Goal: Task Accomplishment & Management: Use online tool/utility

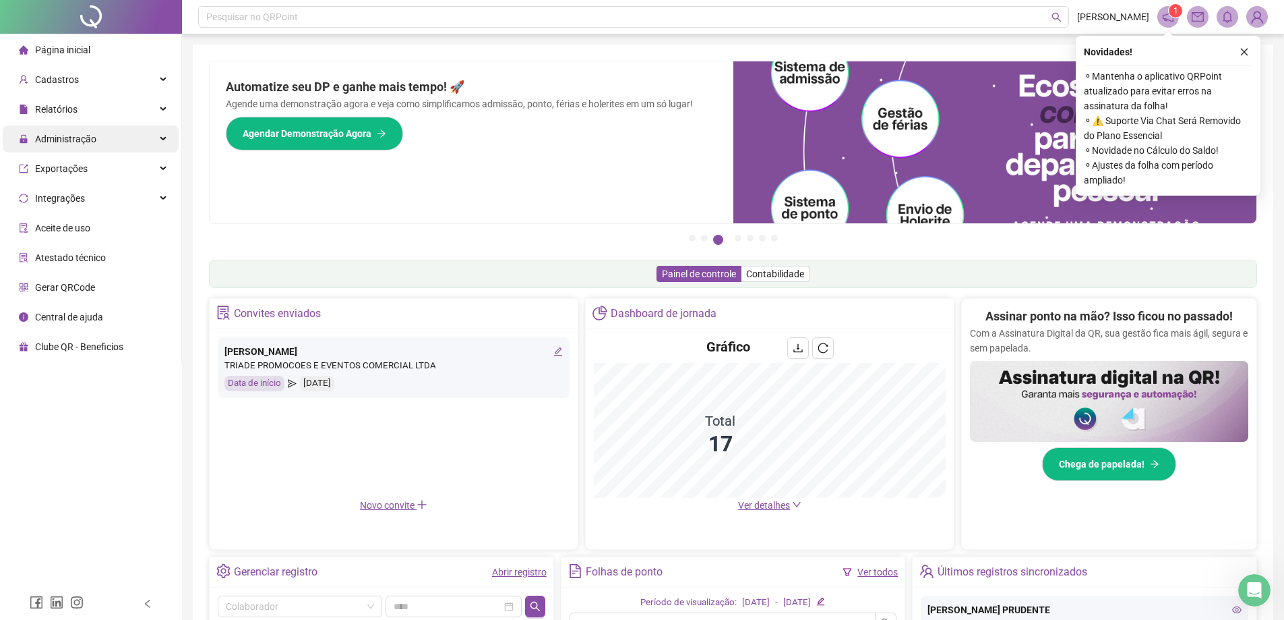
click at [98, 141] on div "Administração" at bounding box center [91, 138] width 176 height 27
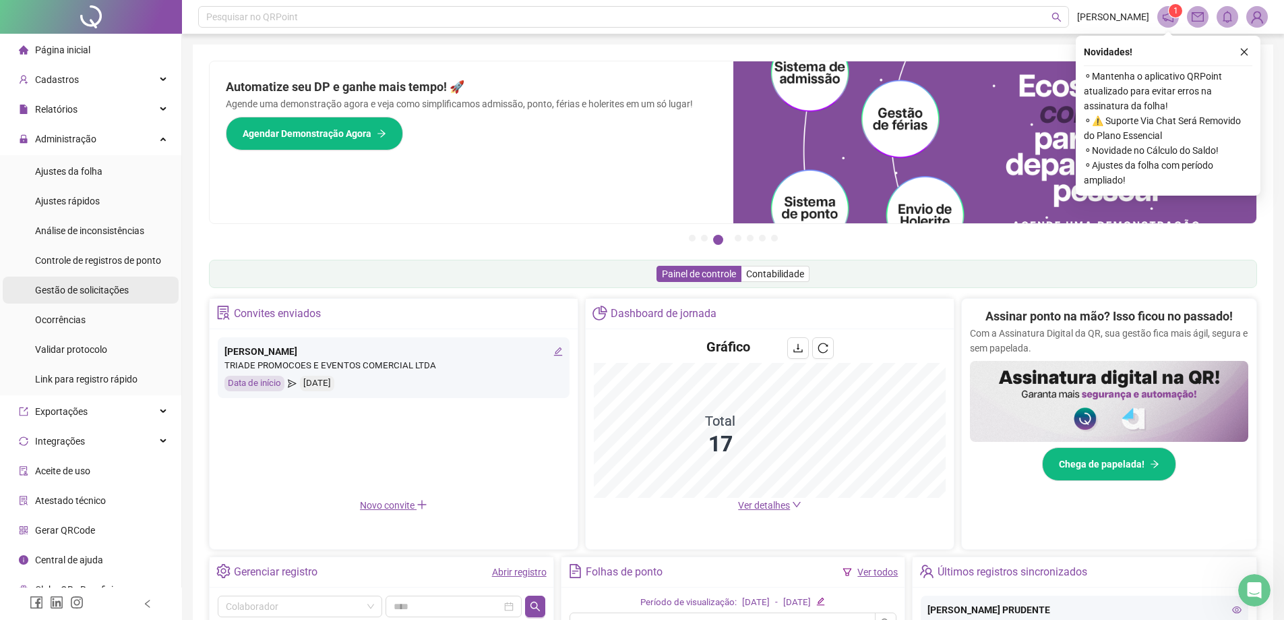
click at [92, 293] on span "Gestão de solicitações" at bounding box center [82, 290] width 94 height 11
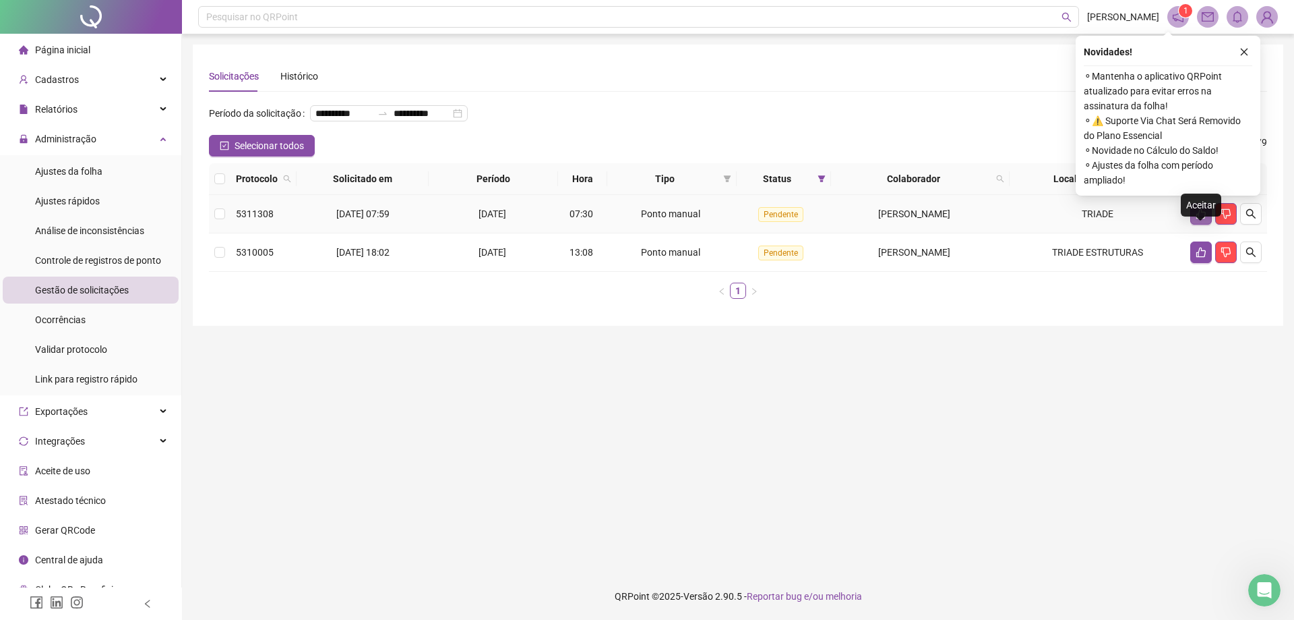
click at [1196, 219] on icon "like" at bounding box center [1201, 213] width 11 height 11
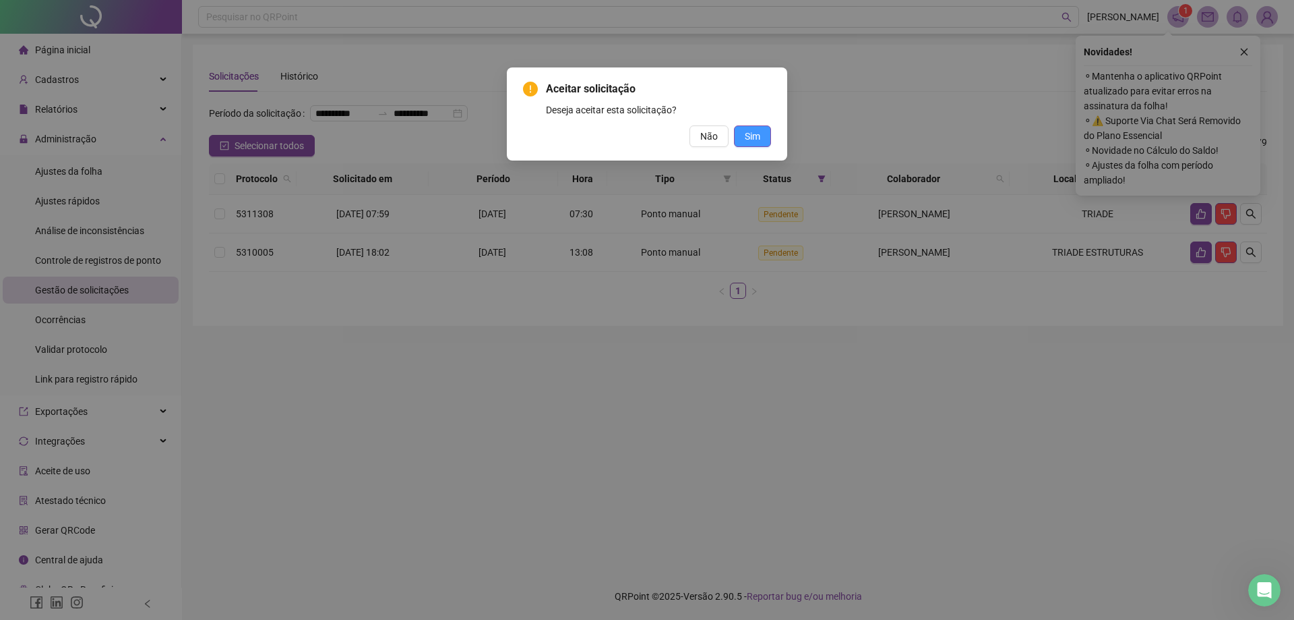
click at [760, 133] on span "Sim" at bounding box center [753, 136] width 16 height 15
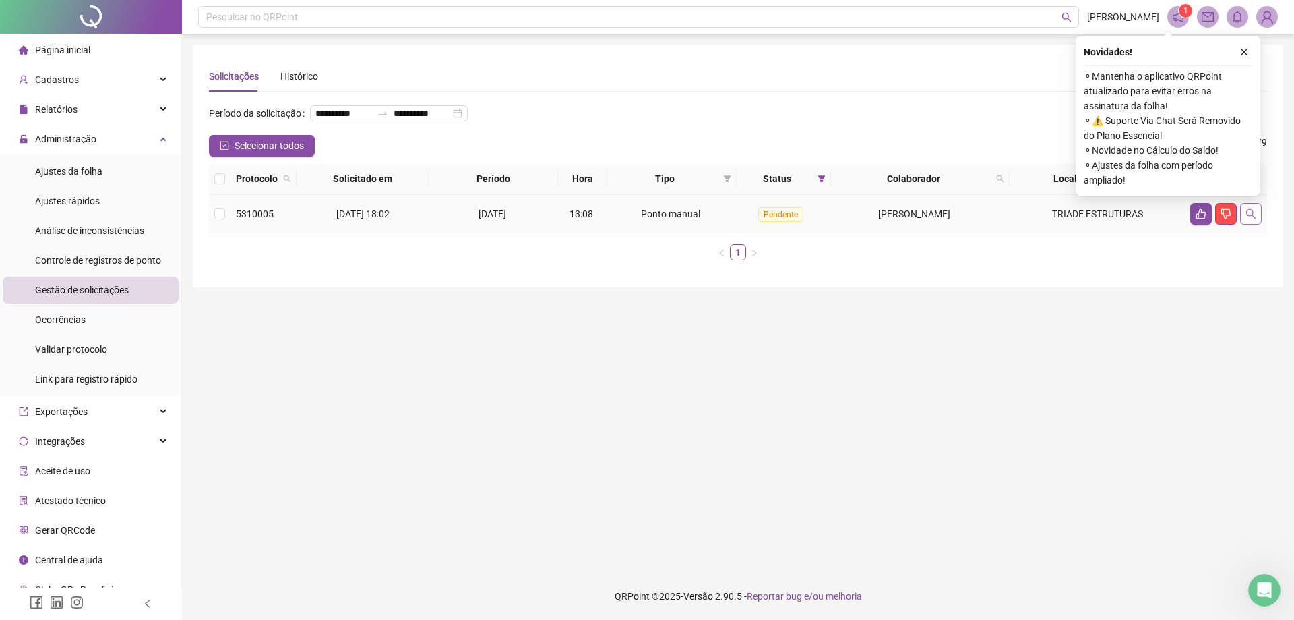
click at [1244, 225] on button "button" at bounding box center [1252, 214] width 22 height 22
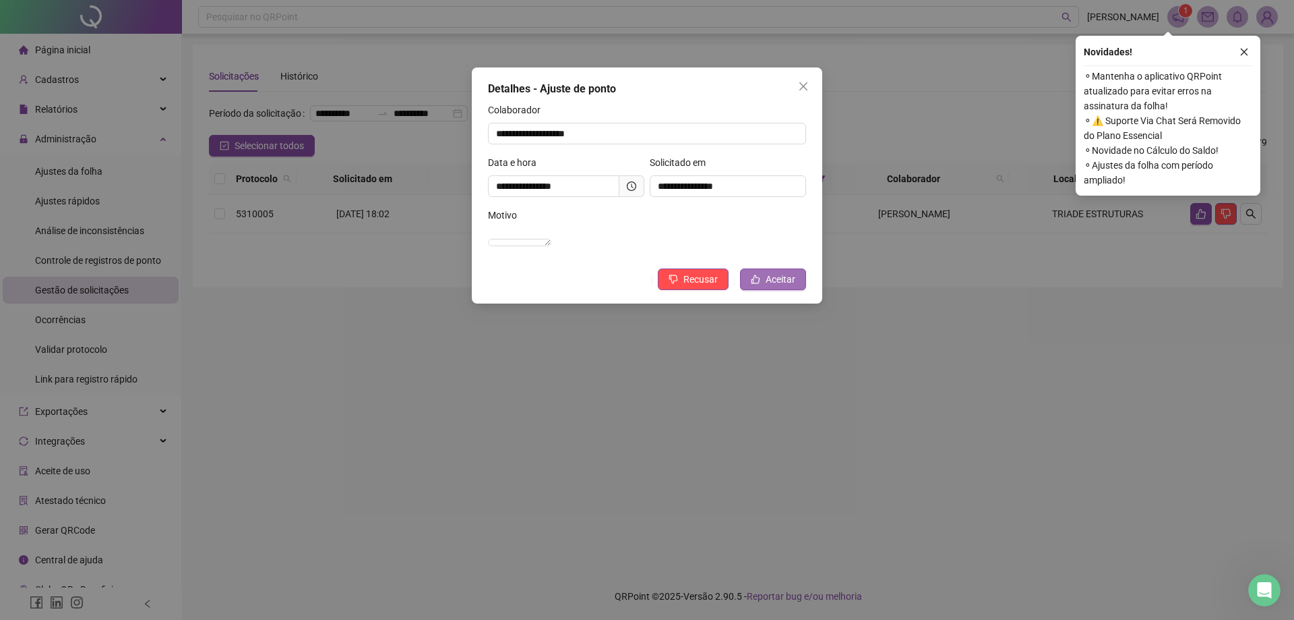
click at [773, 287] on span "Aceitar" at bounding box center [781, 279] width 30 height 15
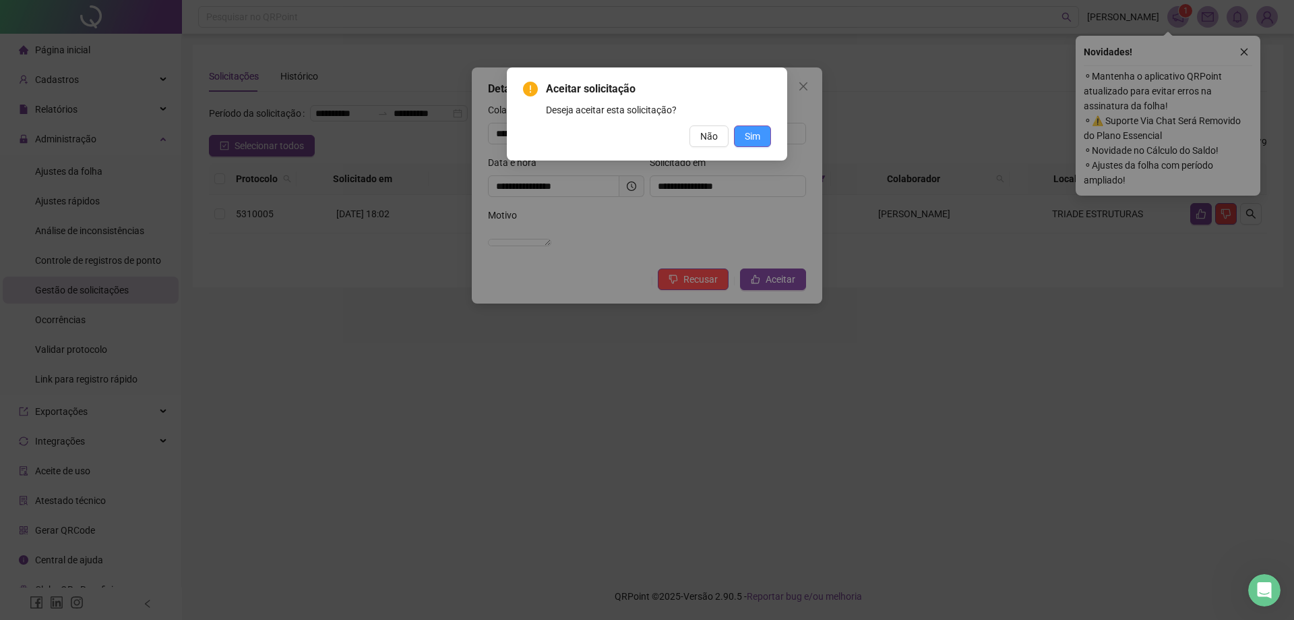
click at [751, 141] on span "Sim" at bounding box center [753, 136] width 16 height 15
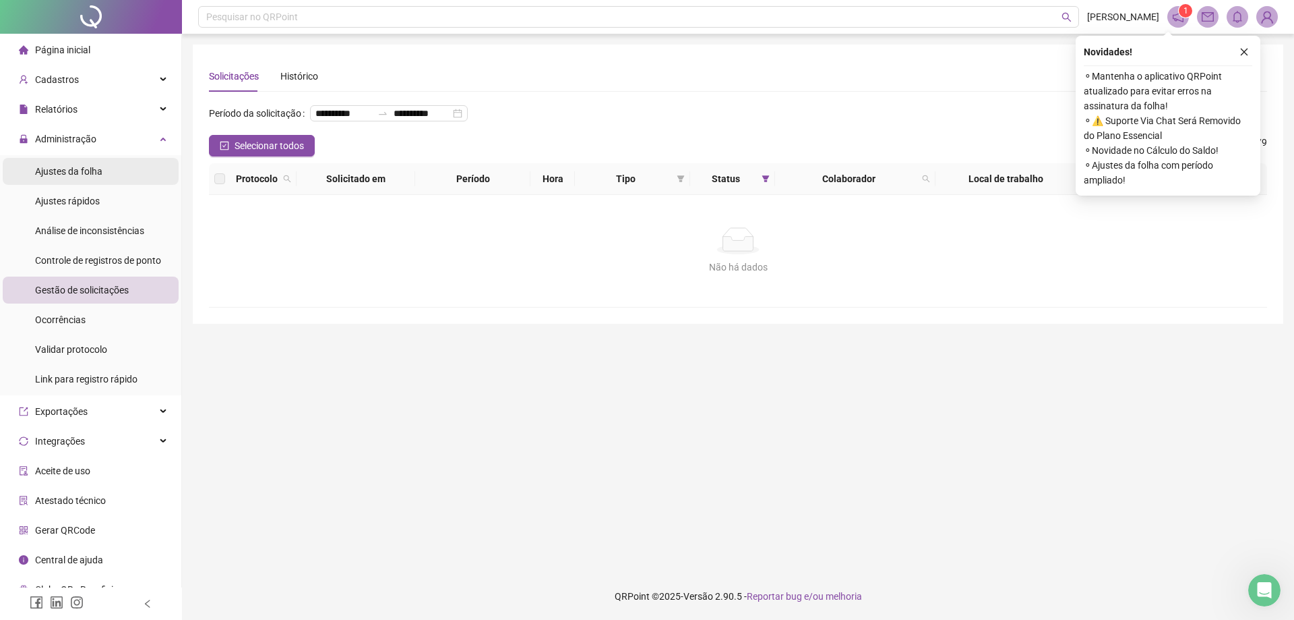
click at [140, 159] on li "Ajustes da folha" at bounding box center [91, 171] width 176 height 27
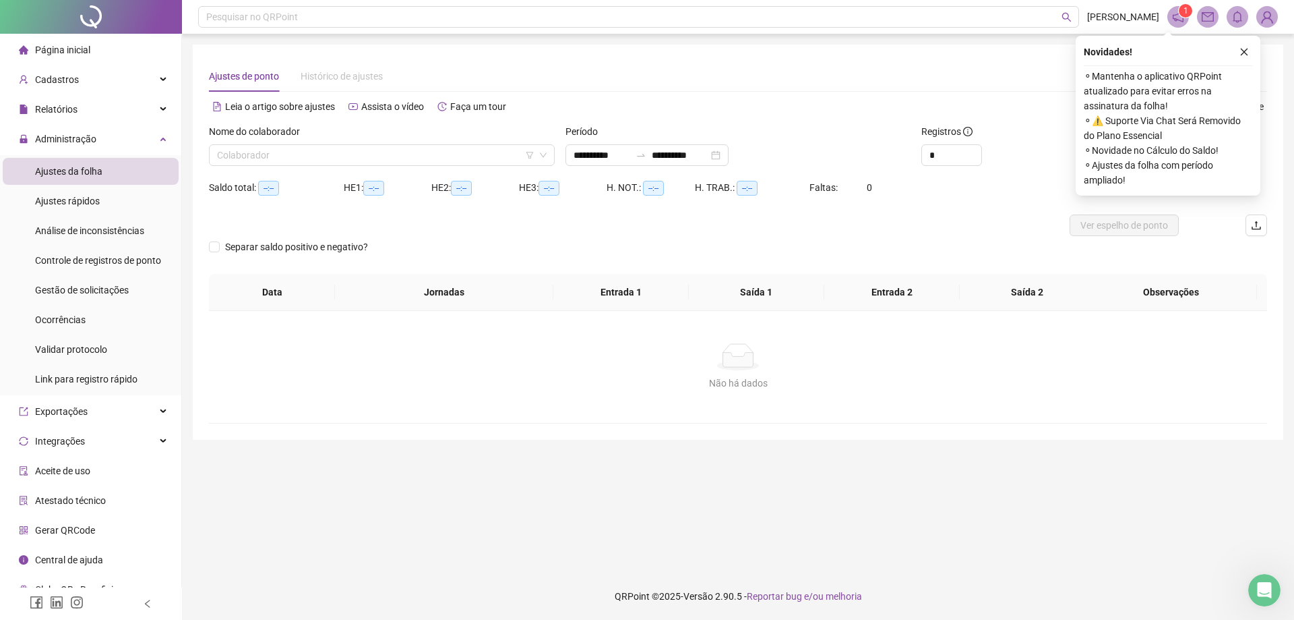
type input "**********"
click at [1244, 53] on icon "close" at bounding box center [1244, 51] width 9 height 9
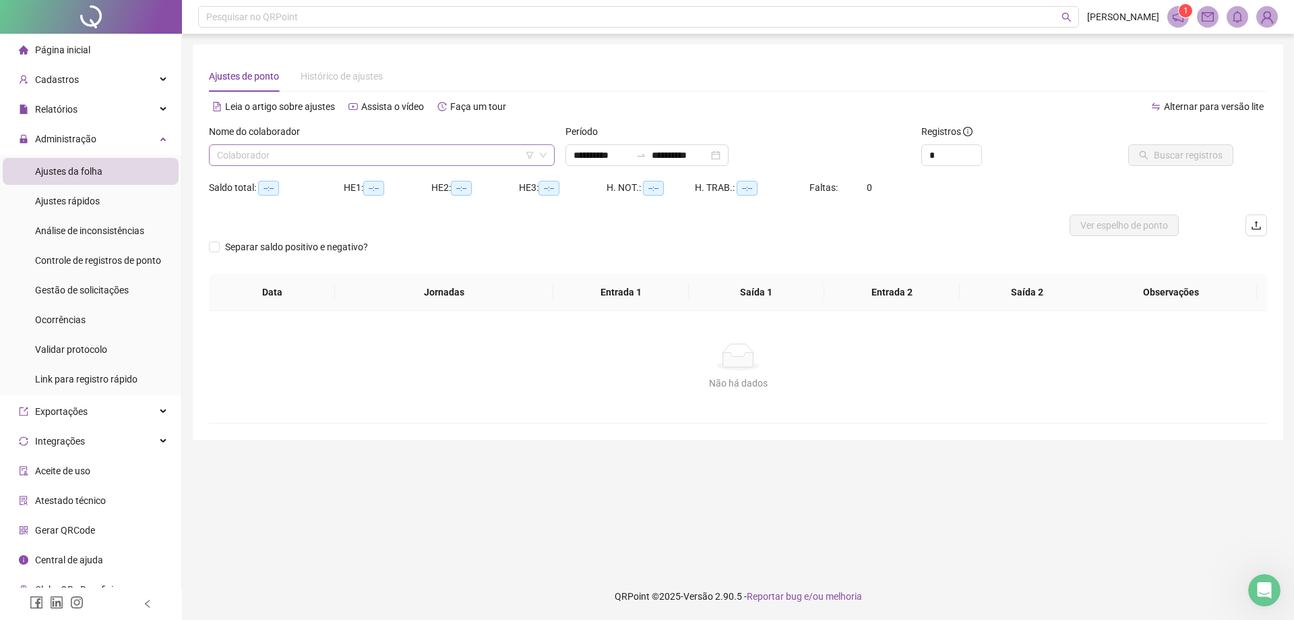
click at [418, 148] on input "search" at bounding box center [376, 155] width 318 height 20
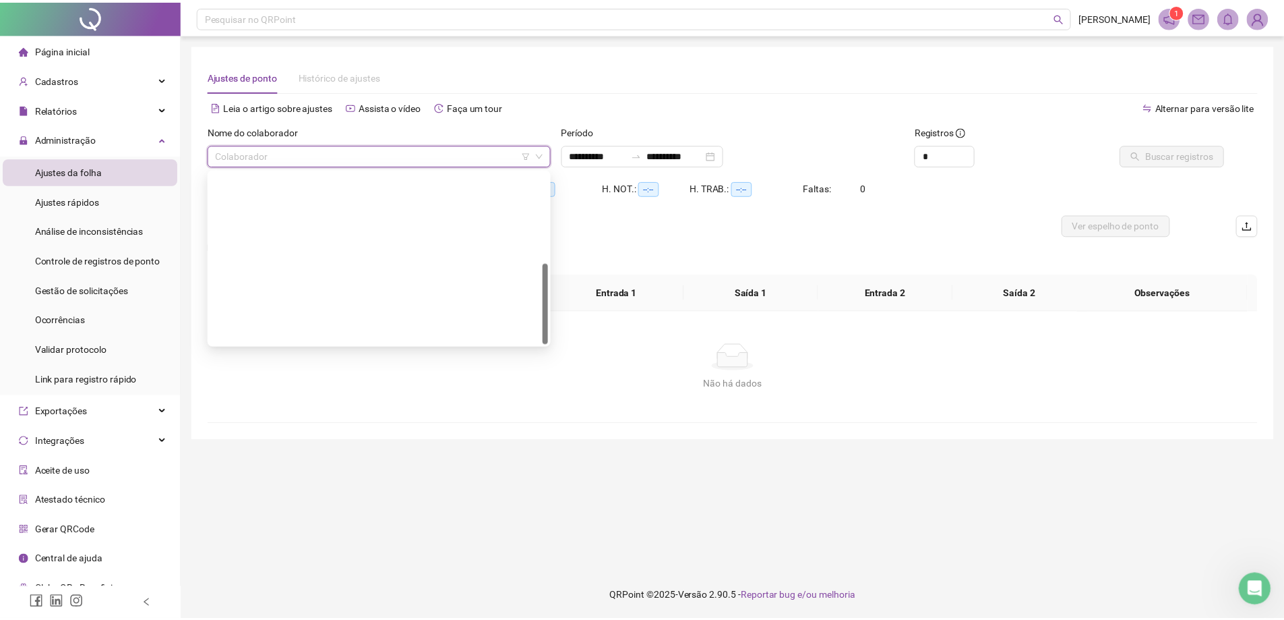
scroll to position [194, 0]
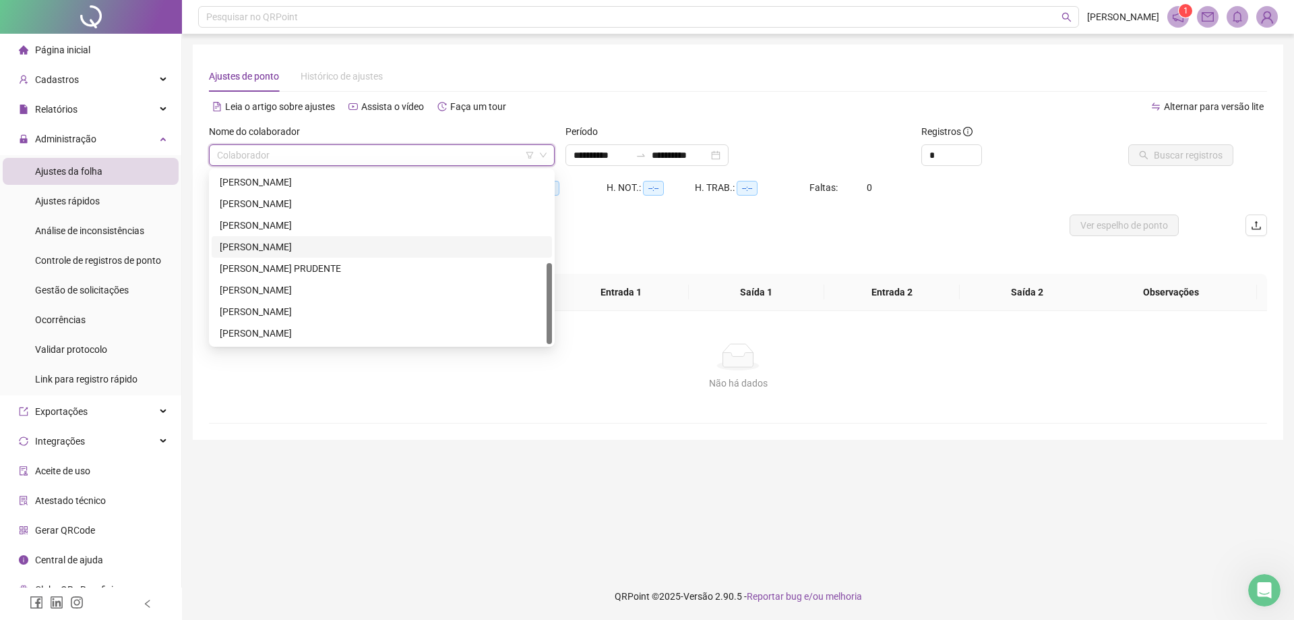
click at [275, 251] on div "[PERSON_NAME]" at bounding box center [382, 246] width 324 height 15
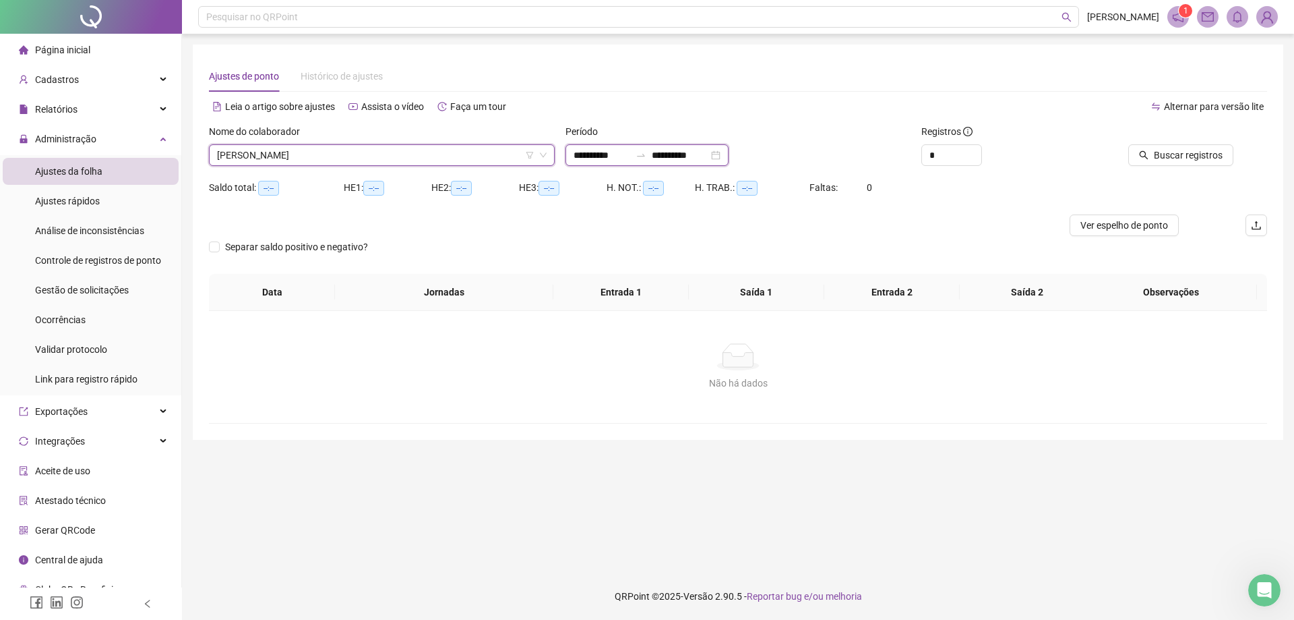
click at [630, 158] on input "**********" at bounding box center [602, 155] width 57 height 15
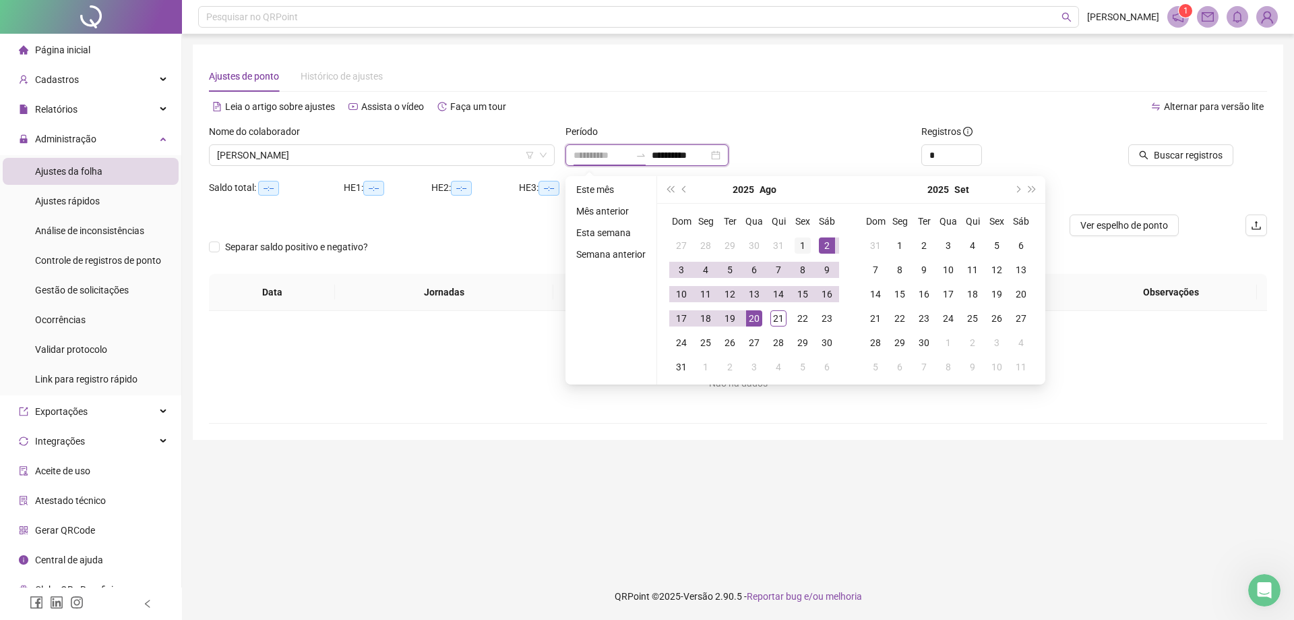
type input "**********"
drag, startPoint x: 808, startPoint y: 247, endPoint x: 785, endPoint y: 289, distance: 48.3
click at [807, 247] on div "1" at bounding box center [803, 245] width 16 height 16
type input "**********"
click at [778, 316] on div "21" at bounding box center [779, 318] width 16 height 16
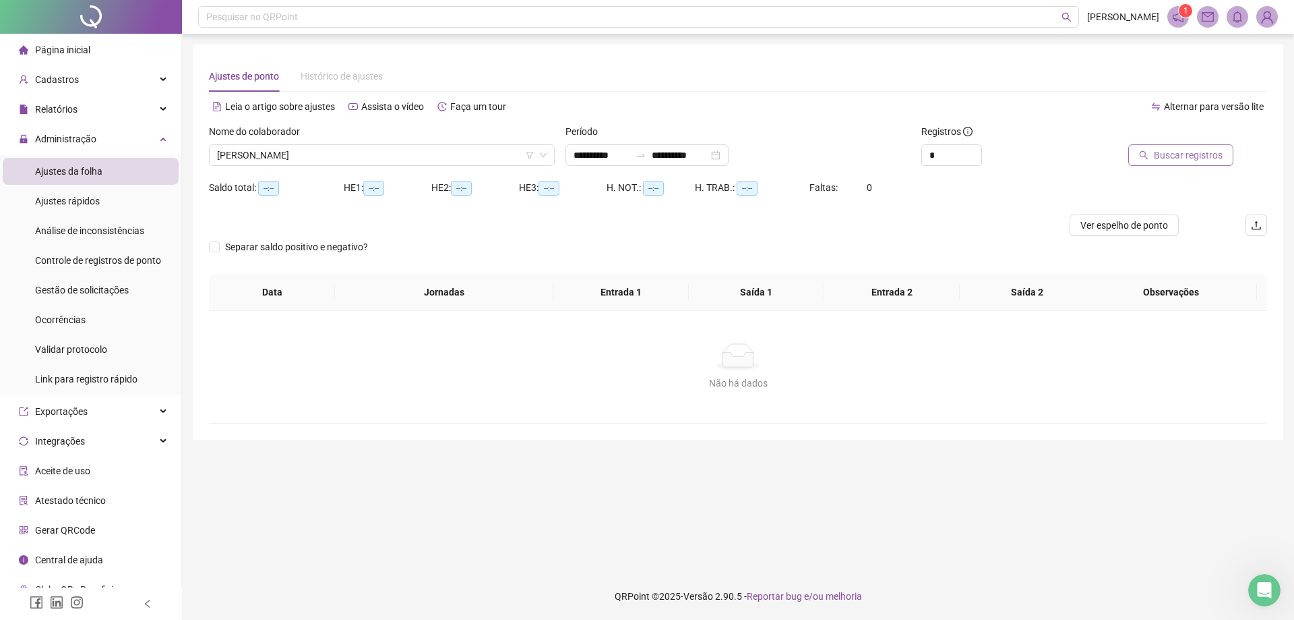
click at [1160, 154] on span "Buscar registros" at bounding box center [1188, 155] width 69 height 15
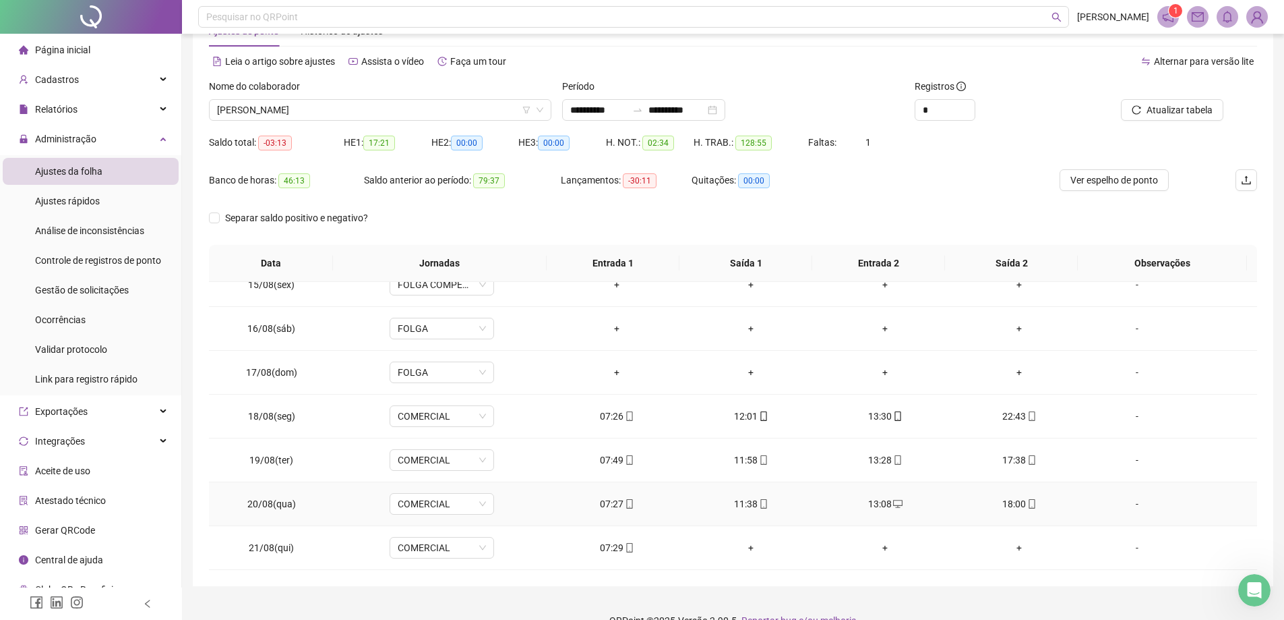
scroll to position [69, 0]
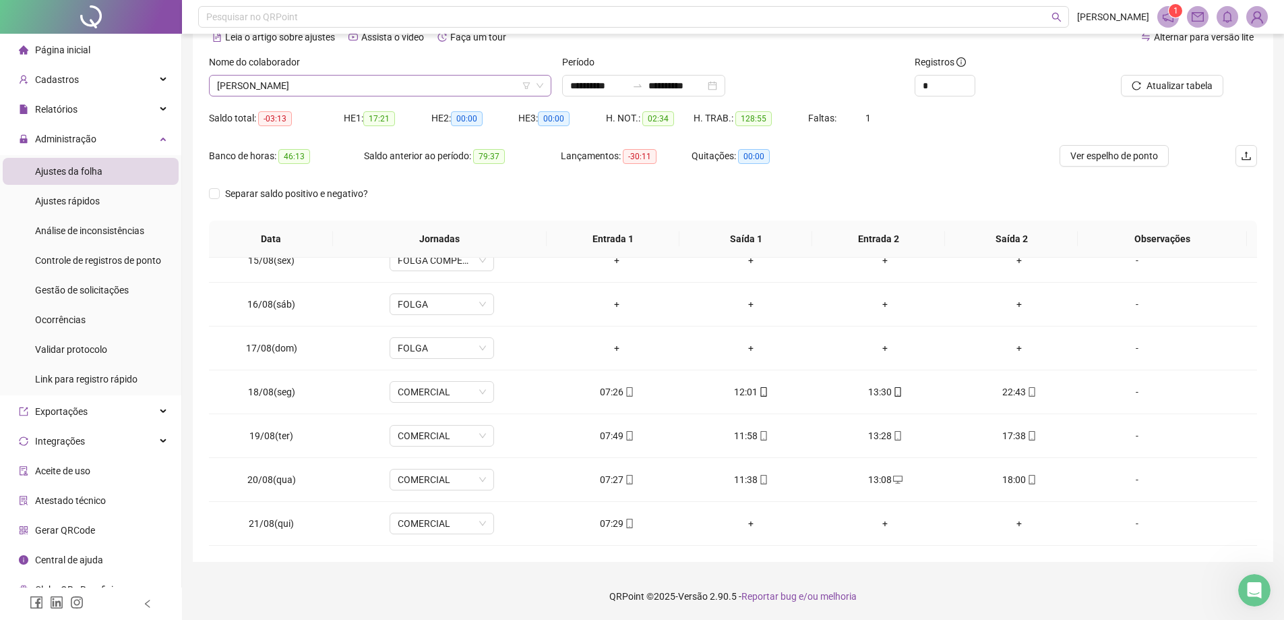
click at [422, 89] on span "[PERSON_NAME]" at bounding box center [380, 86] width 326 height 20
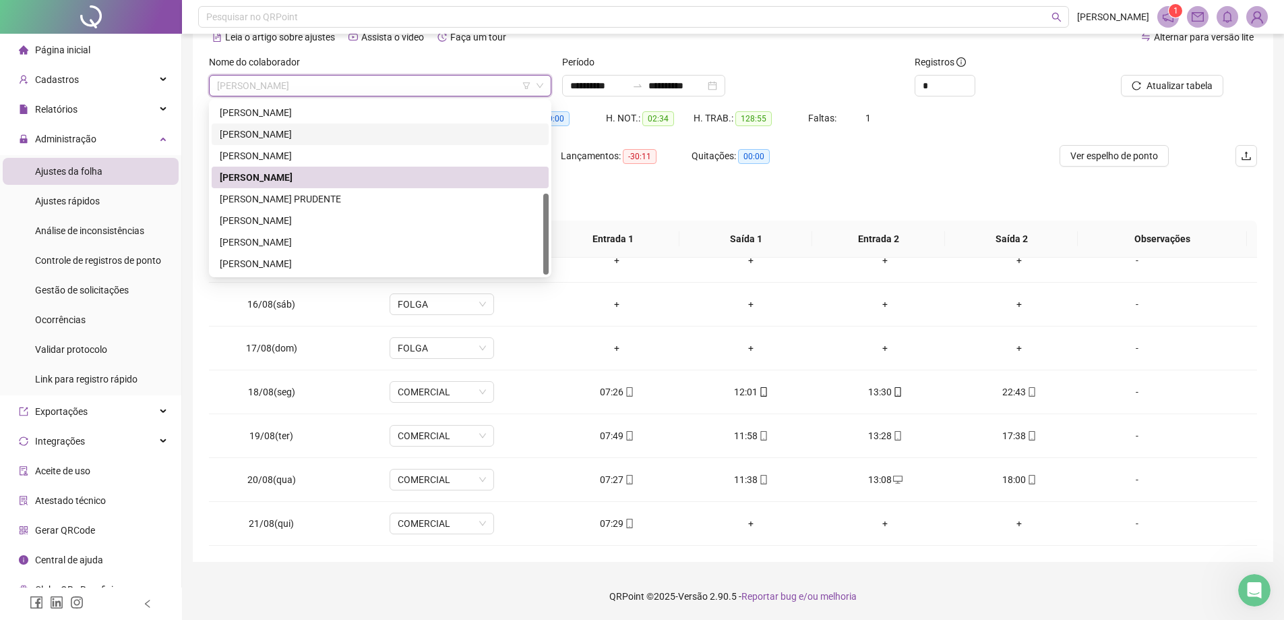
click at [334, 136] on div "[PERSON_NAME]" at bounding box center [380, 134] width 321 height 15
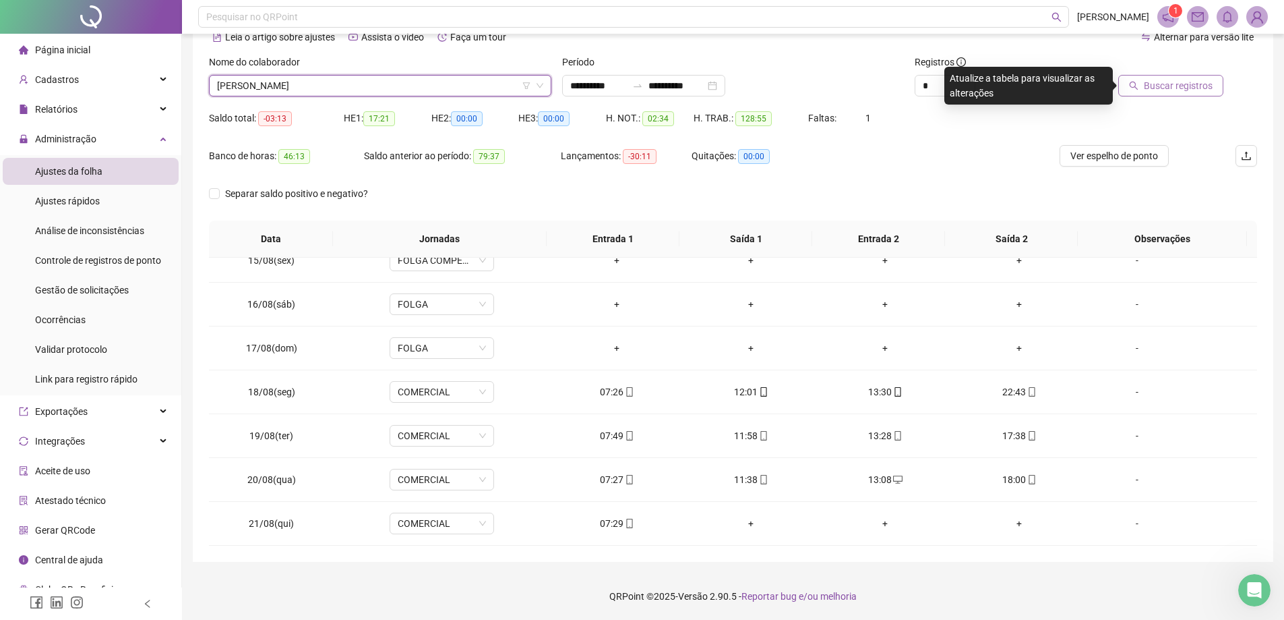
click at [1201, 85] on span "Buscar registros" at bounding box center [1178, 85] width 69 height 15
